Goal: Task Accomplishment & Management: Use online tool/utility

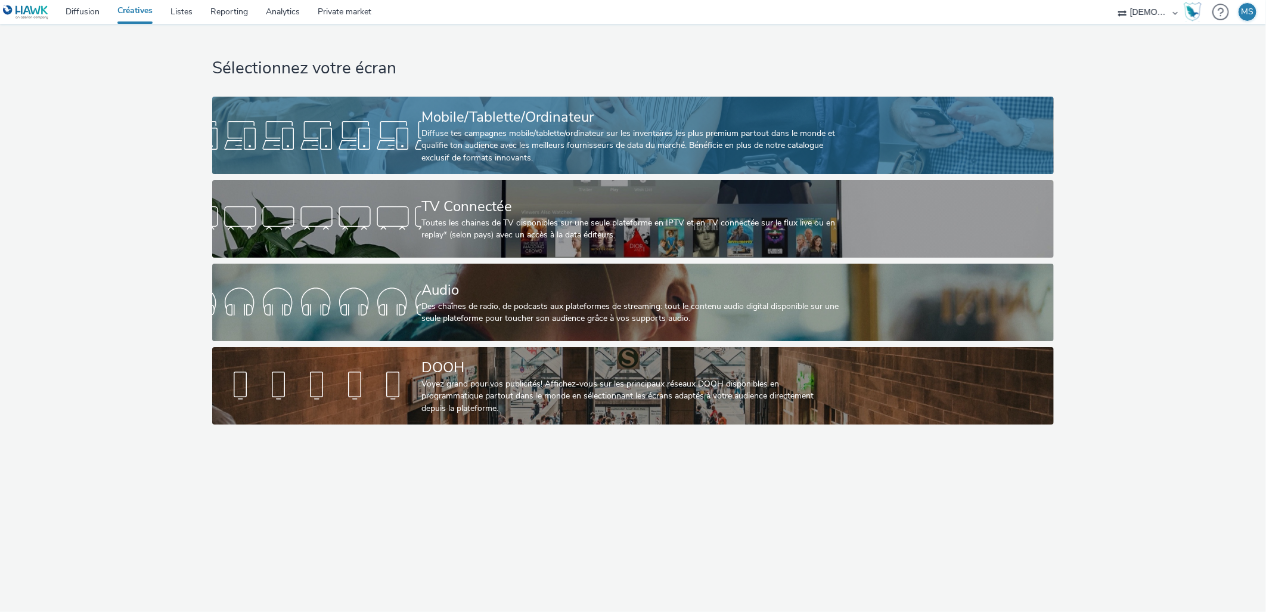
click at [421, 151] on div "Diffuse tes campagnes mobile/tablette/ordinateur sur les inventaires les plus p…" at bounding box center [630, 146] width 418 height 36
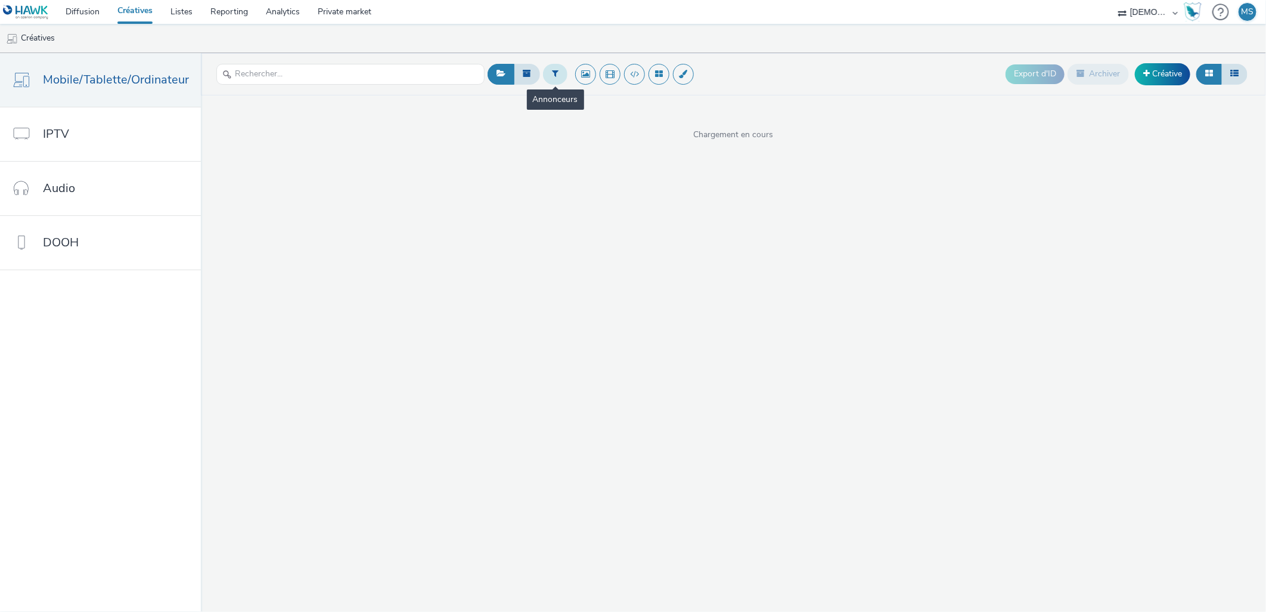
click at [552, 67] on button at bounding box center [555, 74] width 24 height 20
click at [638, 77] on div at bounding box center [616, 79] width 84 height 14
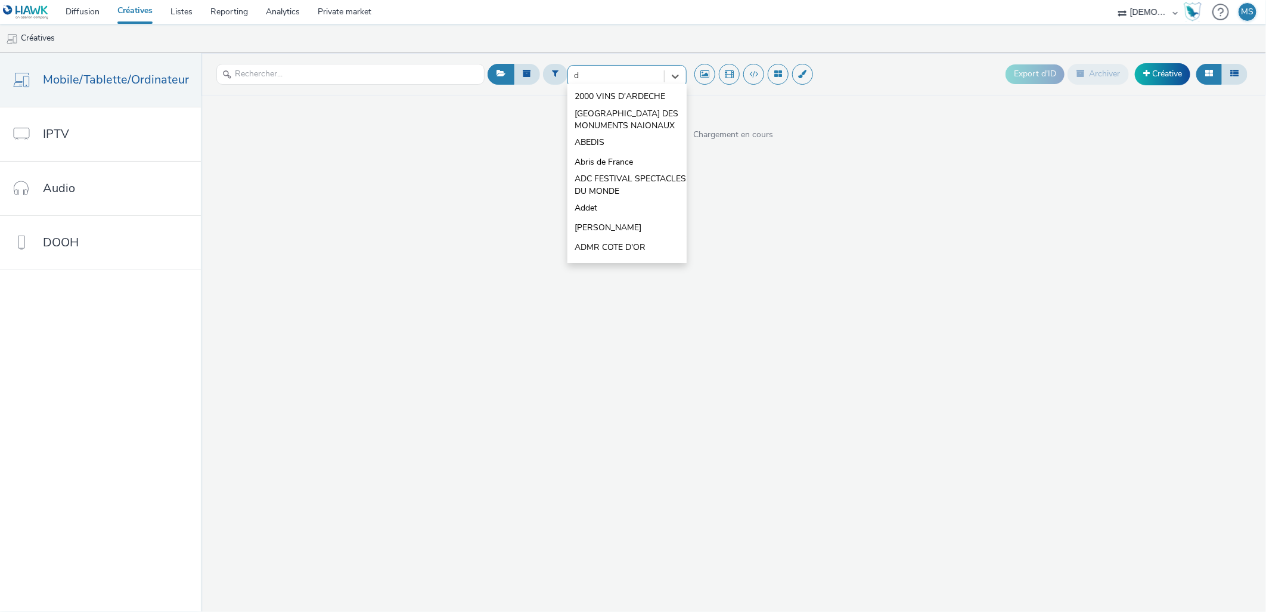
type input "db"
click at [645, 108] on li "DB AUTO 21 SKODA" at bounding box center [626, 116] width 119 height 20
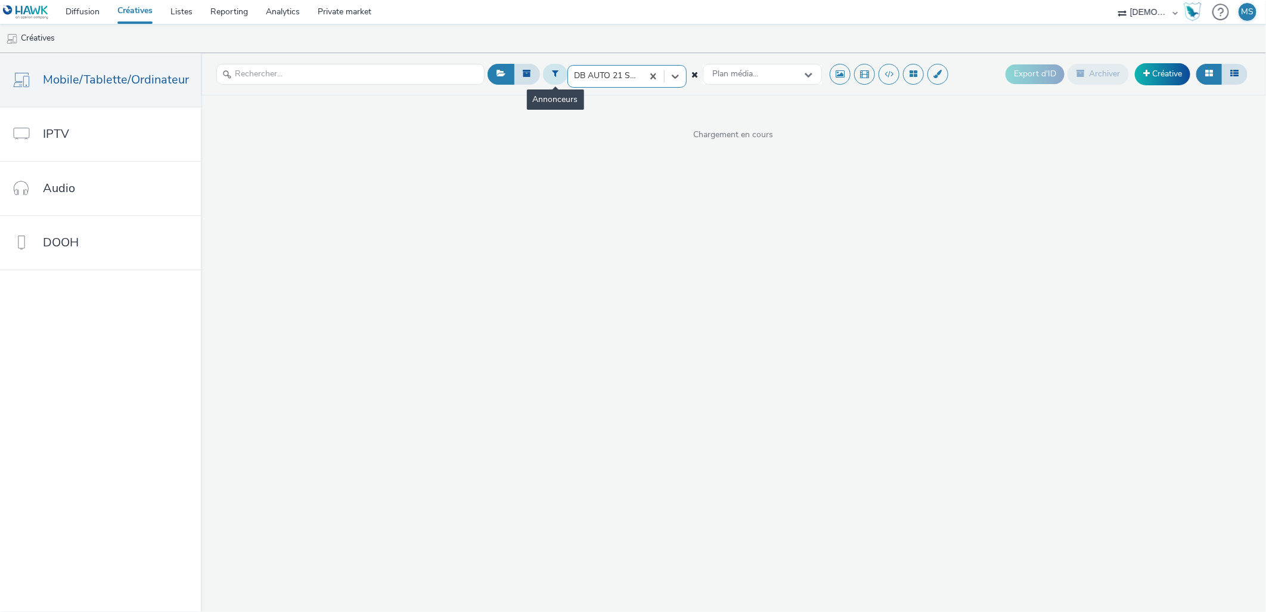
click at [553, 76] on icon at bounding box center [555, 73] width 7 height 8
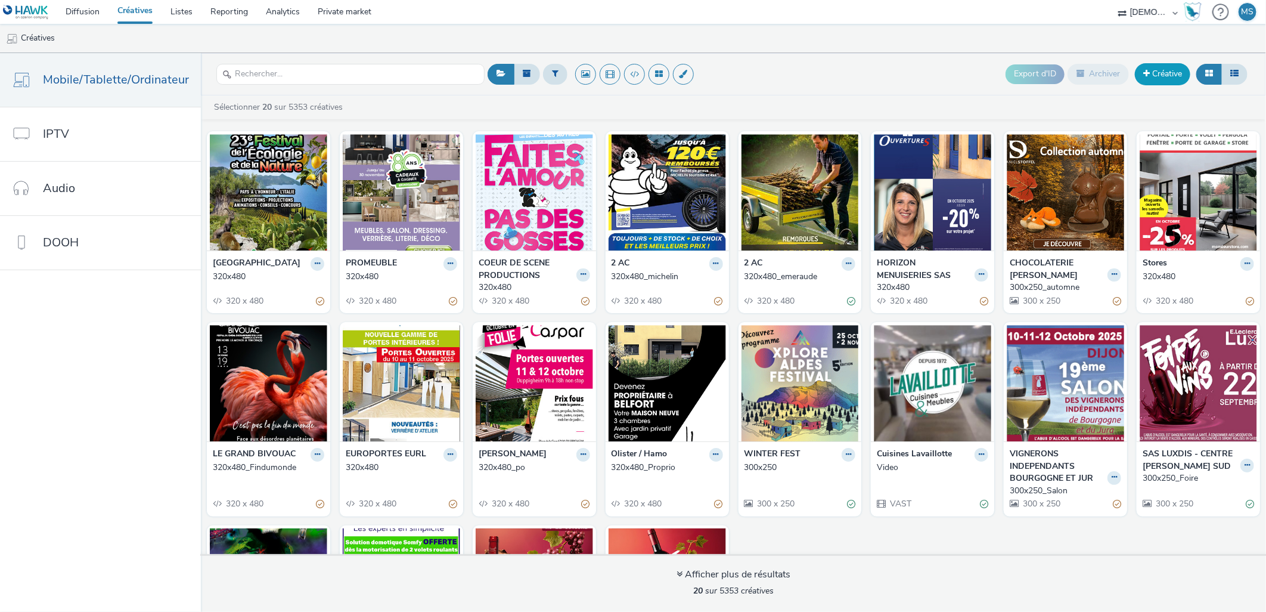
click at [1162, 81] on link "Créative" at bounding box center [1162, 73] width 55 height 21
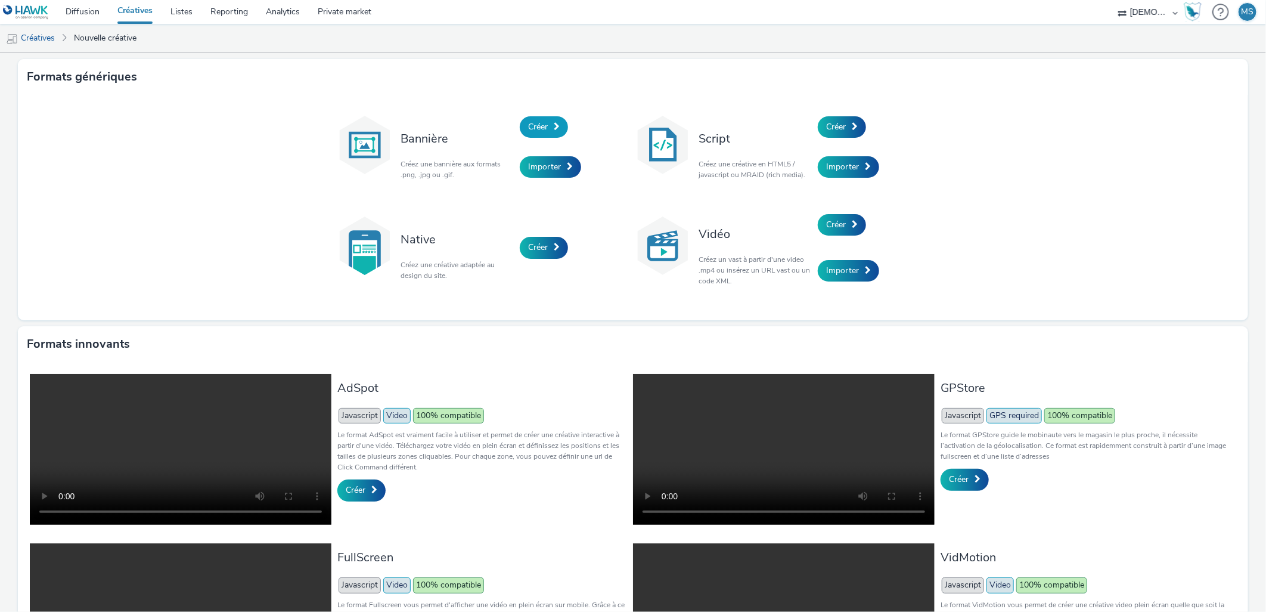
click at [538, 129] on span "Créer" at bounding box center [538, 126] width 20 height 11
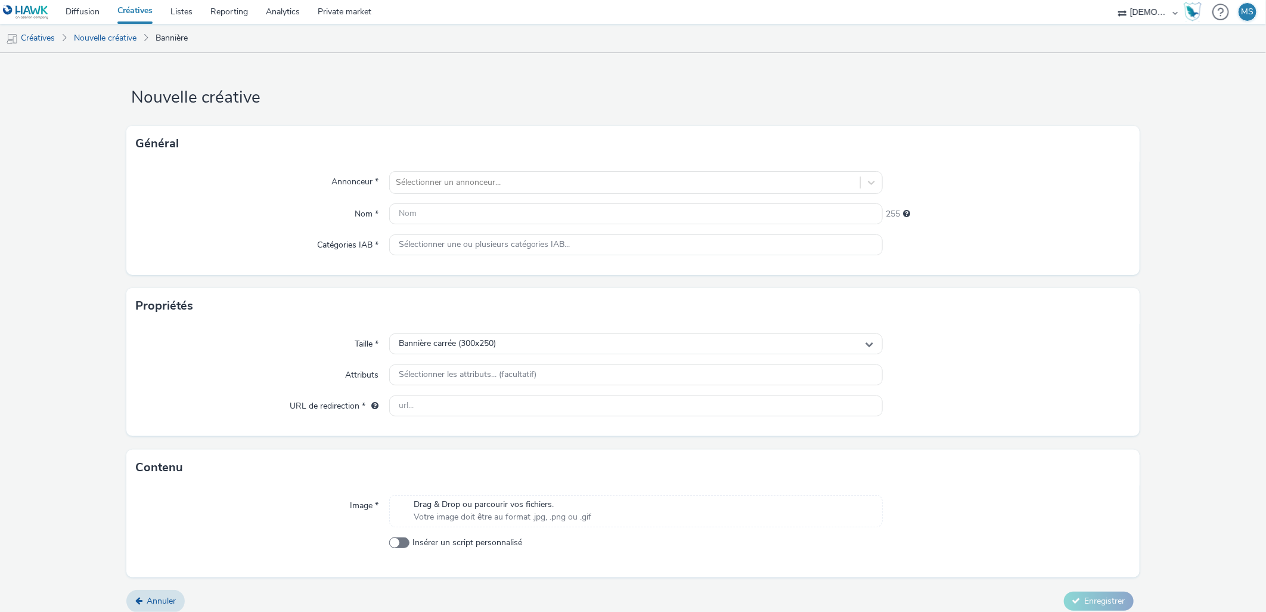
click at [474, 169] on div "Annonceur * Sélectionner un annonceur... Nom * 255 Catégories IAB * Sélectionne…" at bounding box center [632, 218] width 1013 height 113
click at [474, 171] on div "Sélectionner un annonceur..." at bounding box center [636, 182] width 494 height 23
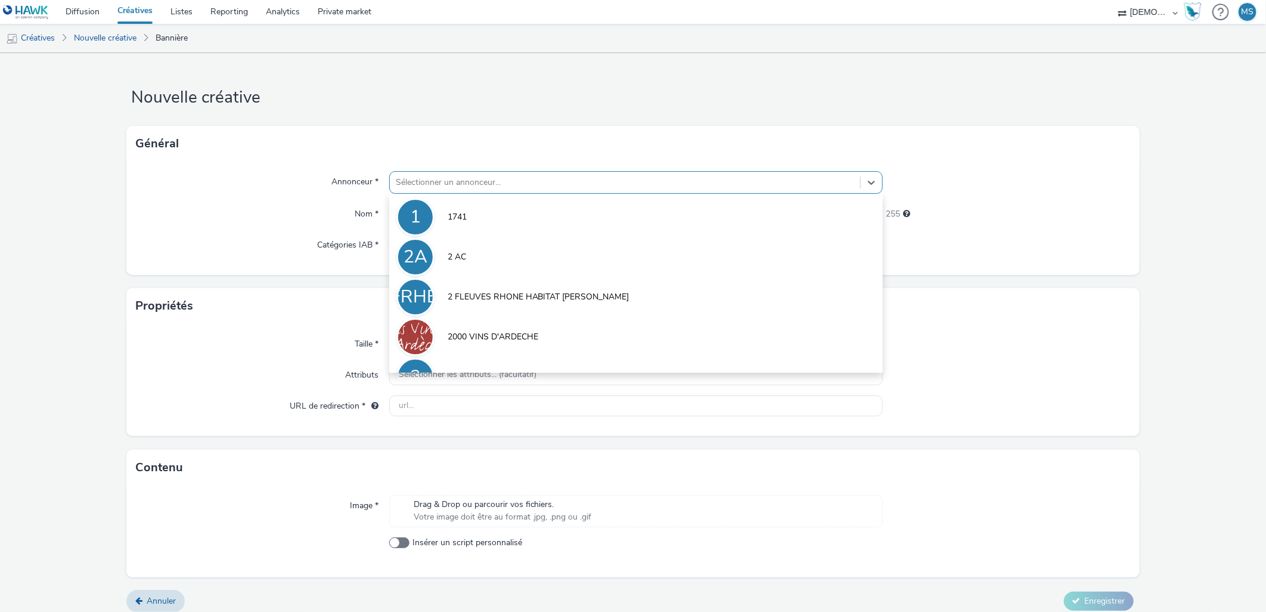
click at [474, 182] on div at bounding box center [625, 182] width 459 height 14
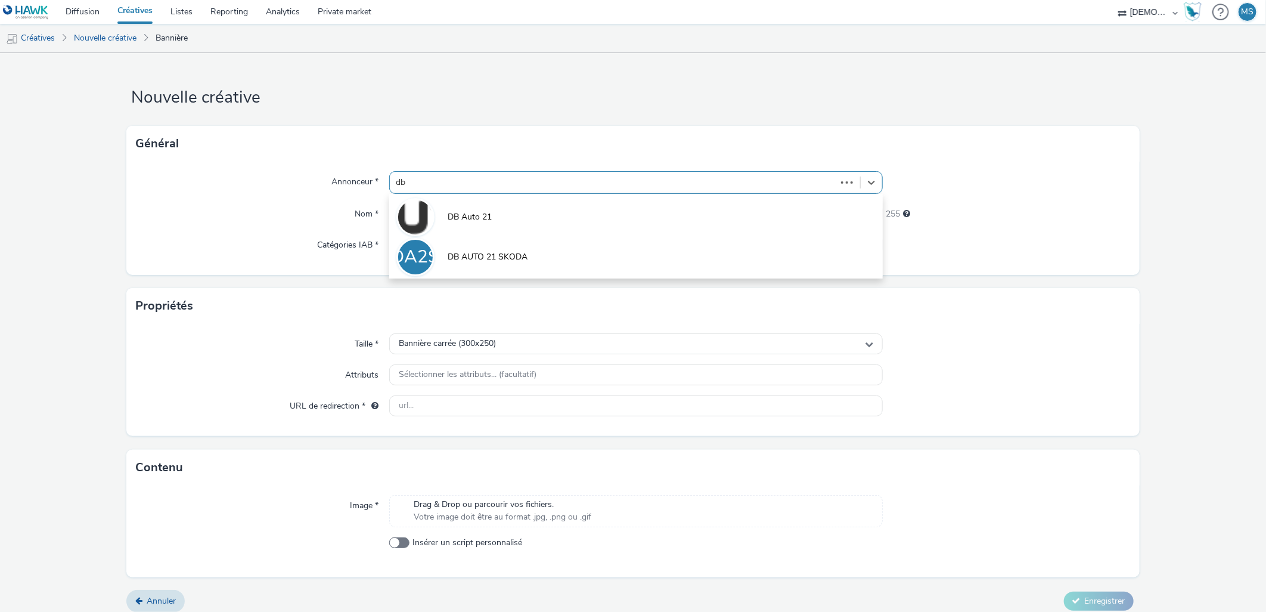
type input "db"
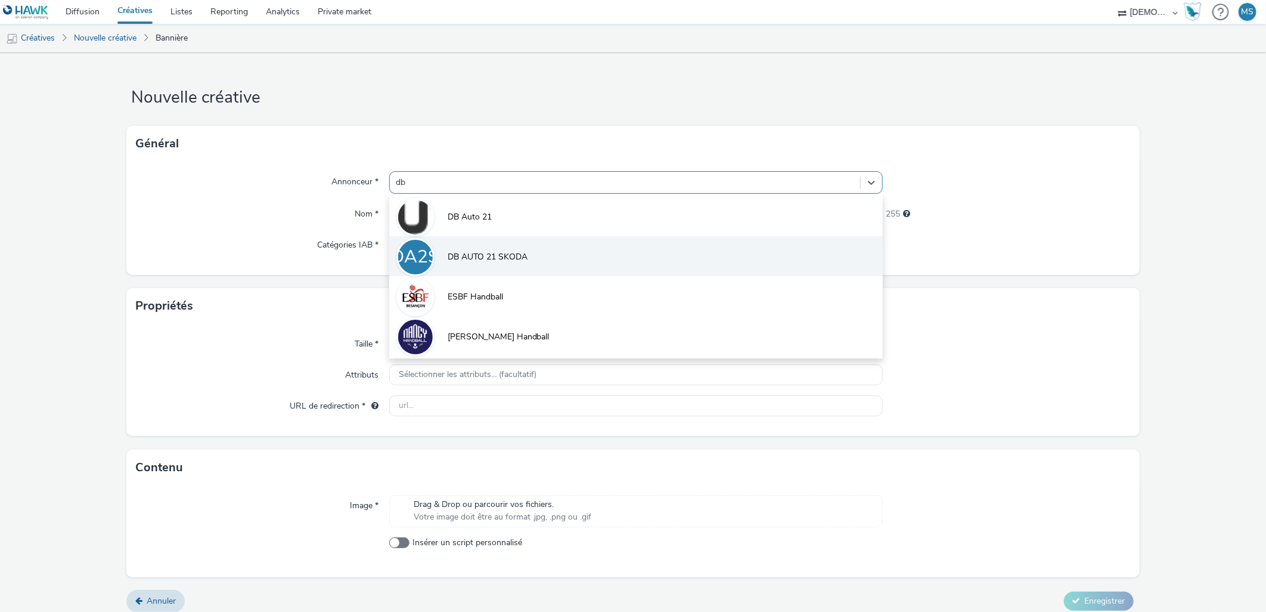
click at [510, 268] on li "DA2S DB AUTO 21 SKODA" at bounding box center [636, 256] width 494 height 40
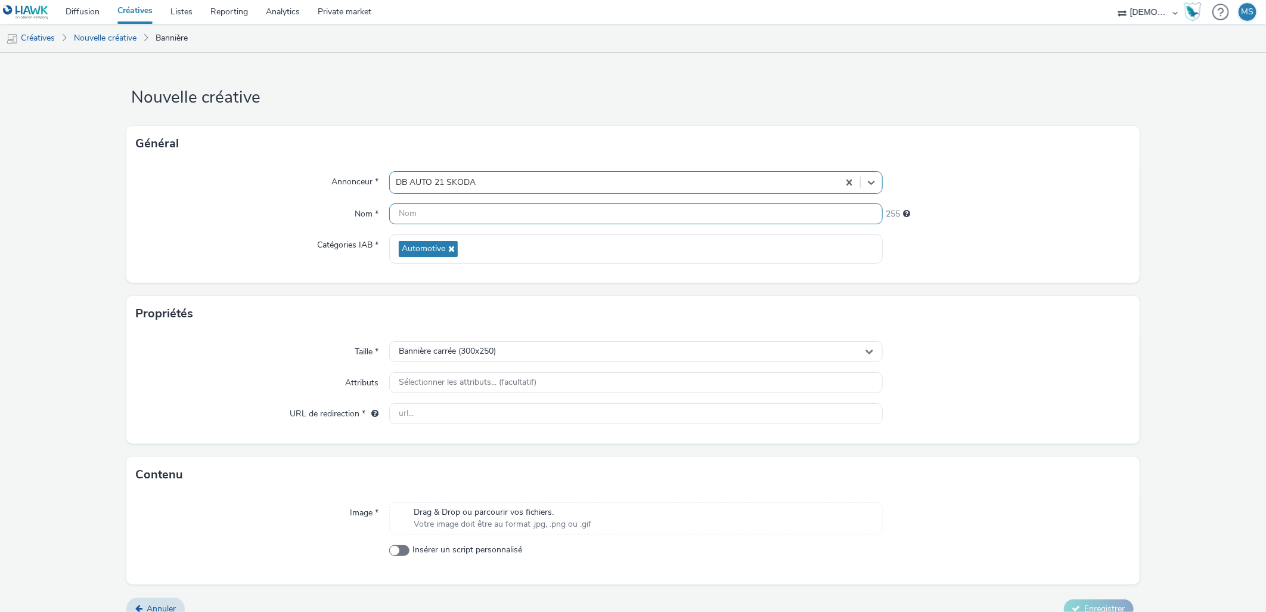
click at [475, 216] on input "text" at bounding box center [636, 213] width 494 height 21
click at [438, 211] on input "300x250" at bounding box center [636, 213] width 494 height 21
type input "300x250_cupra"
click at [1073, 249] on div at bounding box center [1006, 248] width 247 height 29
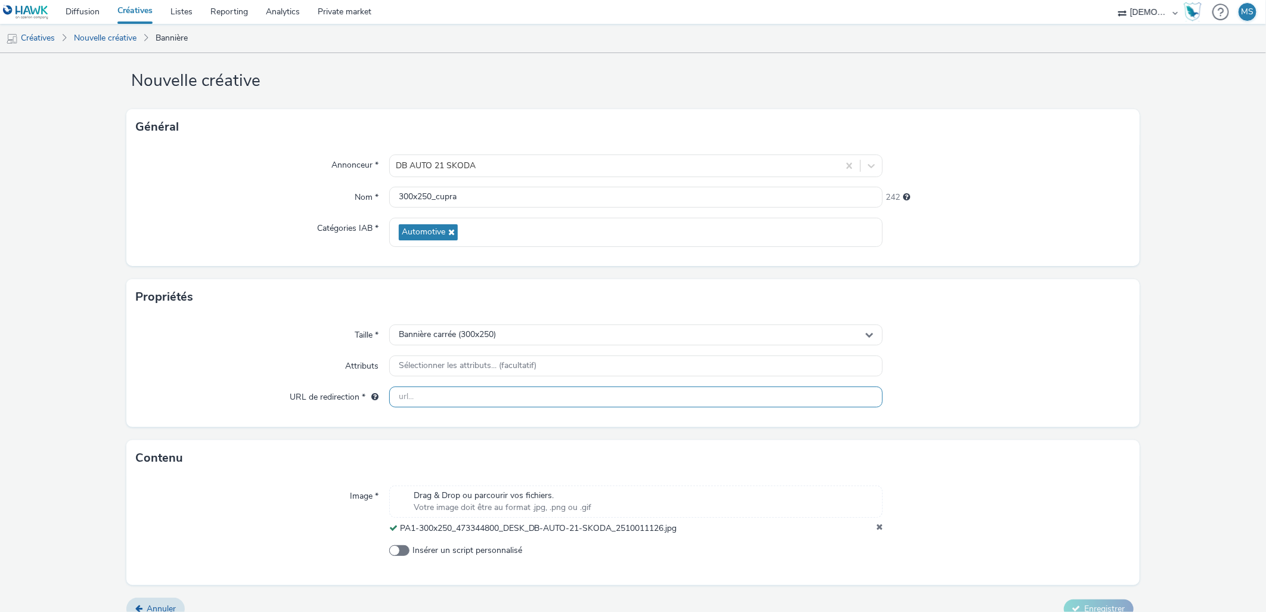
click at [427, 408] on div "Taille * Bannière carrée (300x250) Attributs Sélectionner les attributs... (fac…" at bounding box center [632, 371] width 1013 height 112
click at [444, 399] on input "text" at bounding box center [636, 396] width 494 height 21
paste input "[URL][DOMAIN_NAME]"
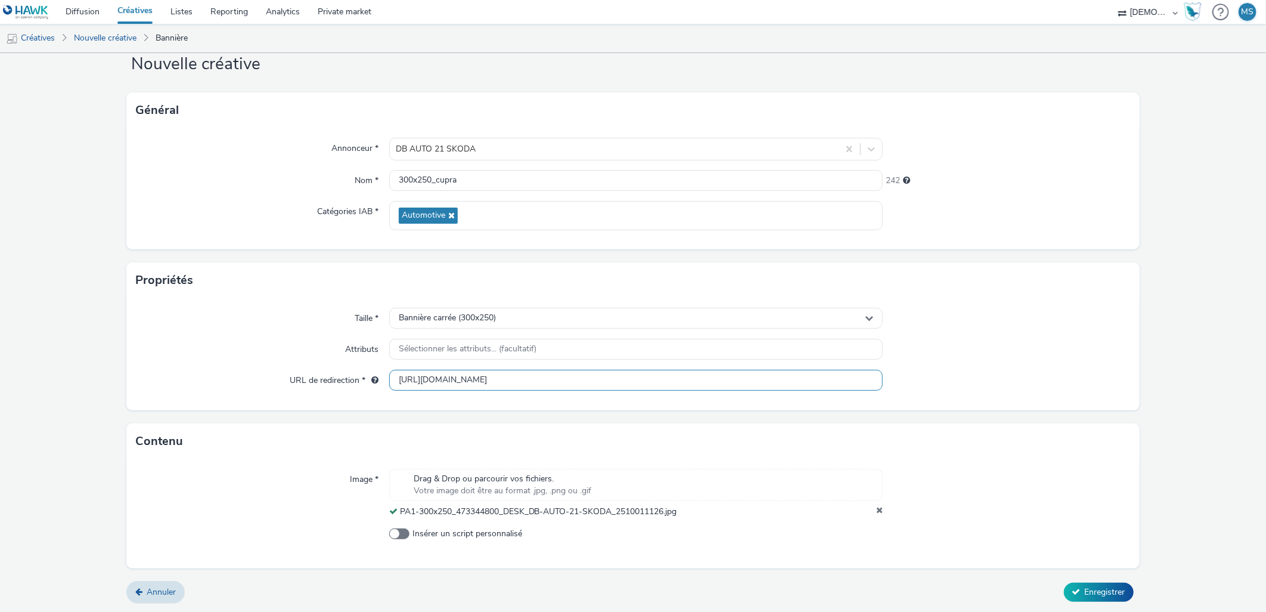
type input "[URL][DOMAIN_NAME]"
click at [1091, 605] on form "Nouvelle créative Général Annonceur * DB AUTO 21 SKODA Nom * 300x250_cupra 242 …" at bounding box center [633, 316] width 1266 height 592
click at [1103, 596] on span "Enregistrer" at bounding box center [1105, 591] width 41 height 11
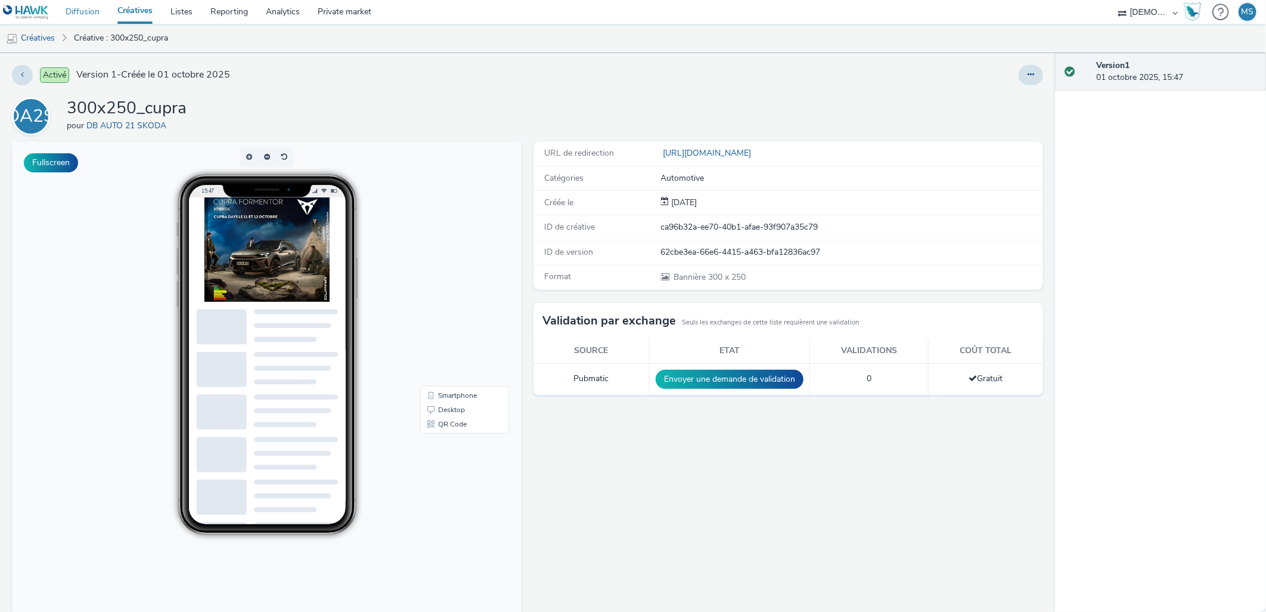
click at [87, 9] on link "Diffusion" at bounding box center [83, 12] width 52 height 24
